Goal: Task Accomplishment & Management: Manage account settings

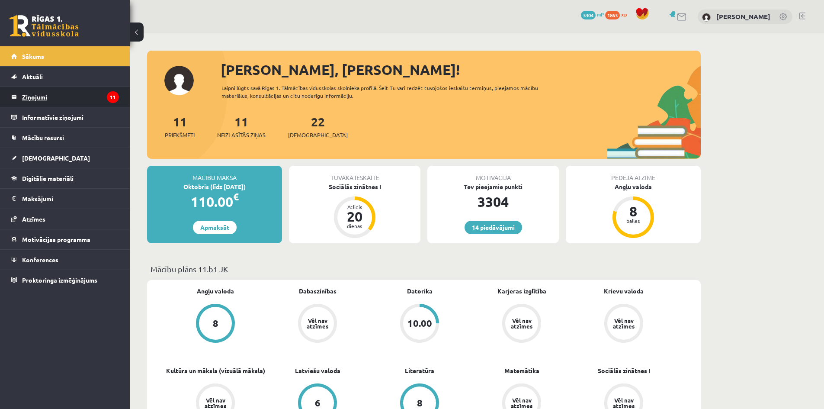
click at [87, 100] on legend "Ziņojumi 11" at bounding box center [70, 97] width 97 height 20
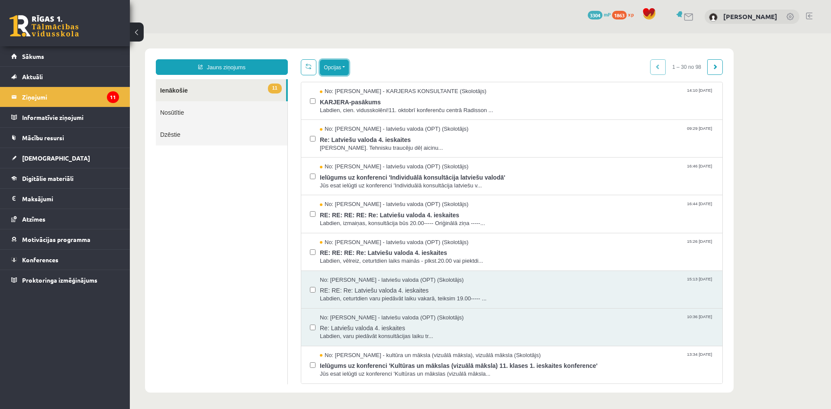
click at [329, 71] on button "Opcijas" at bounding box center [334, 68] width 29 height 16
click at [360, 154] on link "Dzēst izvēlētos" at bounding box center [371, 154] width 80 height 9
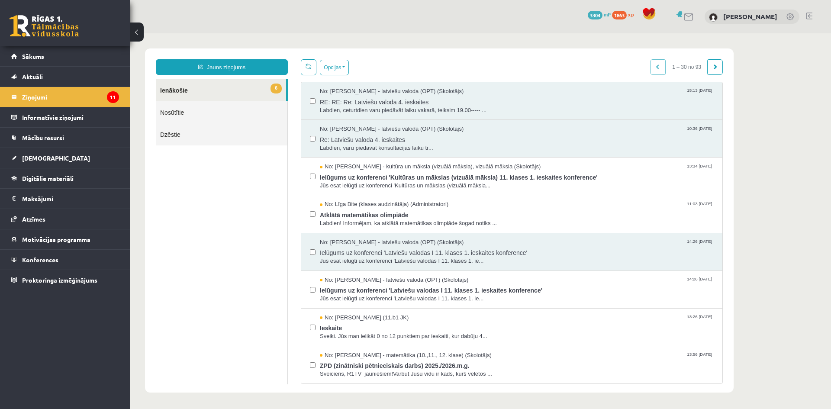
click at [319, 255] on div "No: [PERSON_NAME] - latviešu valoda (OPT) (Skolotājs) 14:26 [DATE] Ielūgums uz …" at bounding box center [512, 251] width 404 height 27
click at [317, 252] on div "No: [PERSON_NAME] - latviešu valoda (OPT) (Skolotājs) 14:26 [DATE] Ielūgums uz …" at bounding box center [512, 251] width 404 height 27
click at [313, 209] on label at bounding box center [313, 209] width 6 height 19
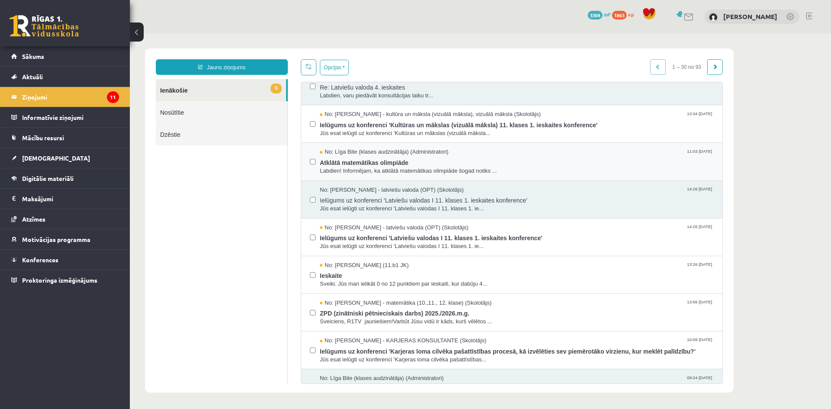
scroll to position [87, 0]
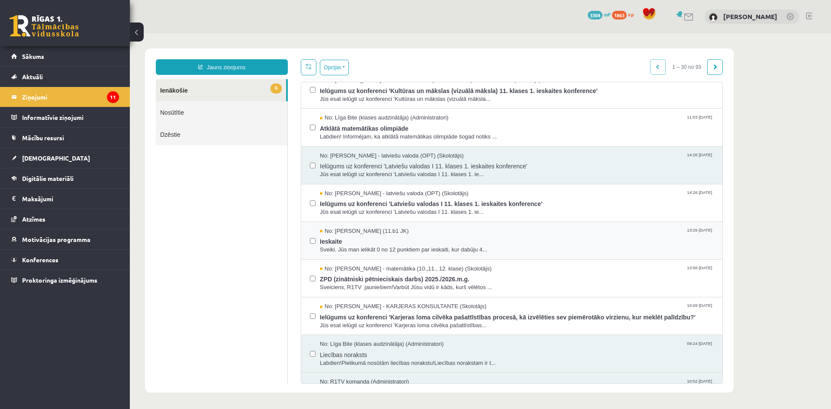
click at [317, 241] on div "No: [PERSON_NAME] (11.b1 JK) 13:26 [DATE] Ieskaite Sveiki. Jūs man ielikāt 0 no…" at bounding box center [512, 240] width 404 height 27
click at [339, 65] on button "Opcijas" at bounding box center [334, 68] width 29 height 16
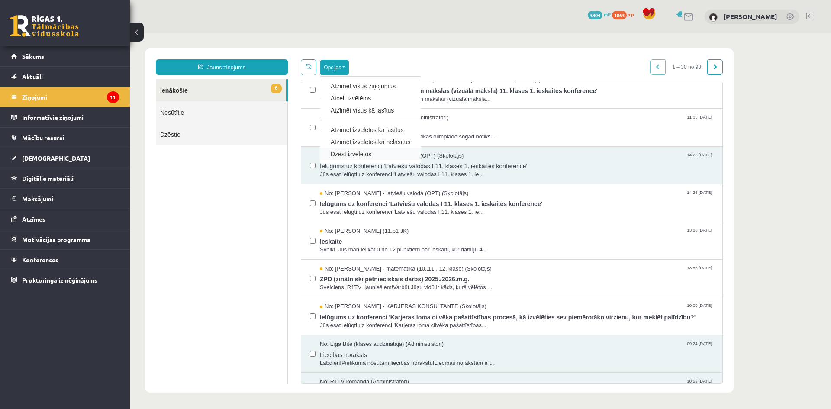
click at [347, 150] on link "Dzēst izvēlētos" at bounding box center [371, 154] width 80 height 9
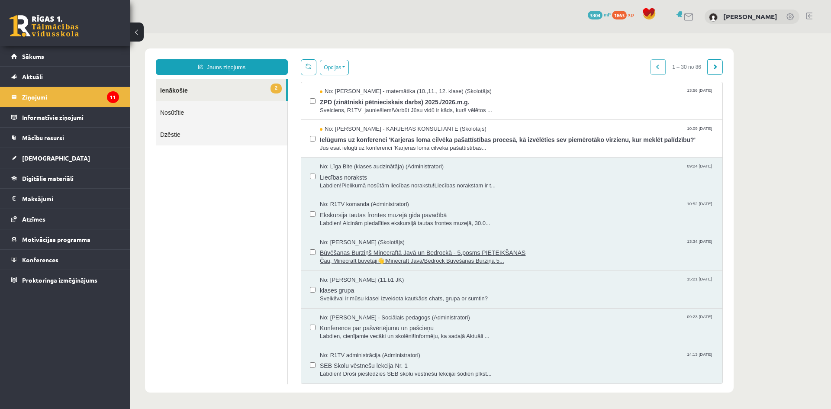
scroll to position [0, 0]
click at [69, 180] on span "Digitālie materiāli" at bounding box center [47, 178] width 51 height 8
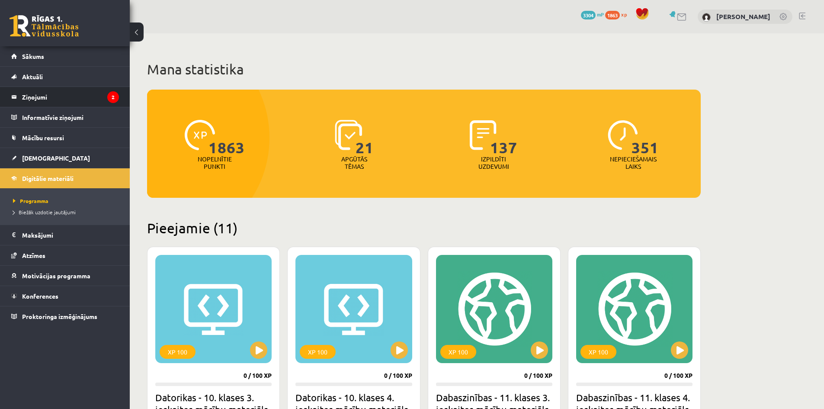
click at [65, 87] on li "Ziņojumi 2" at bounding box center [65, 97] width 130 height 21
click at [63, 102] on legend "Ziņojumi 2" at bounding box center [70, 97] width 97 height 20
